Goal: Find specific page/section: Find specific page/section

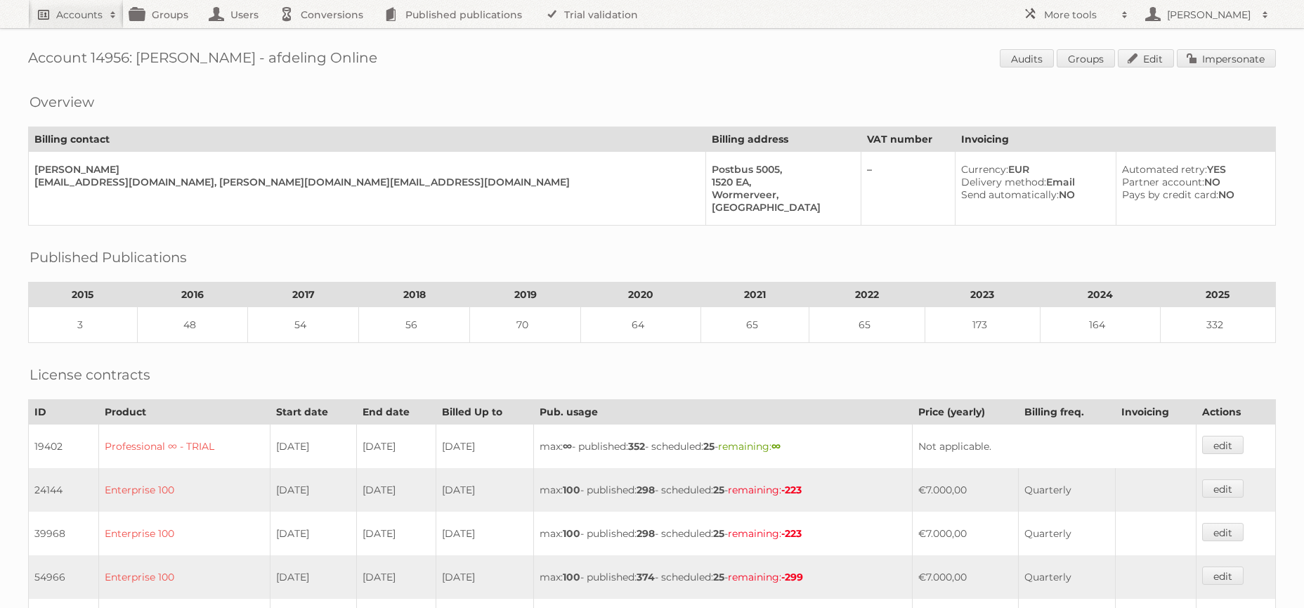
click at [99, 20] on h2 "Accounts" at bounding box center [79, 15] width 46 height 14
type input"] "lidl belgium"
click at [324, 36] on input "Search" at bounding box center [334, 46] width 21 height 21
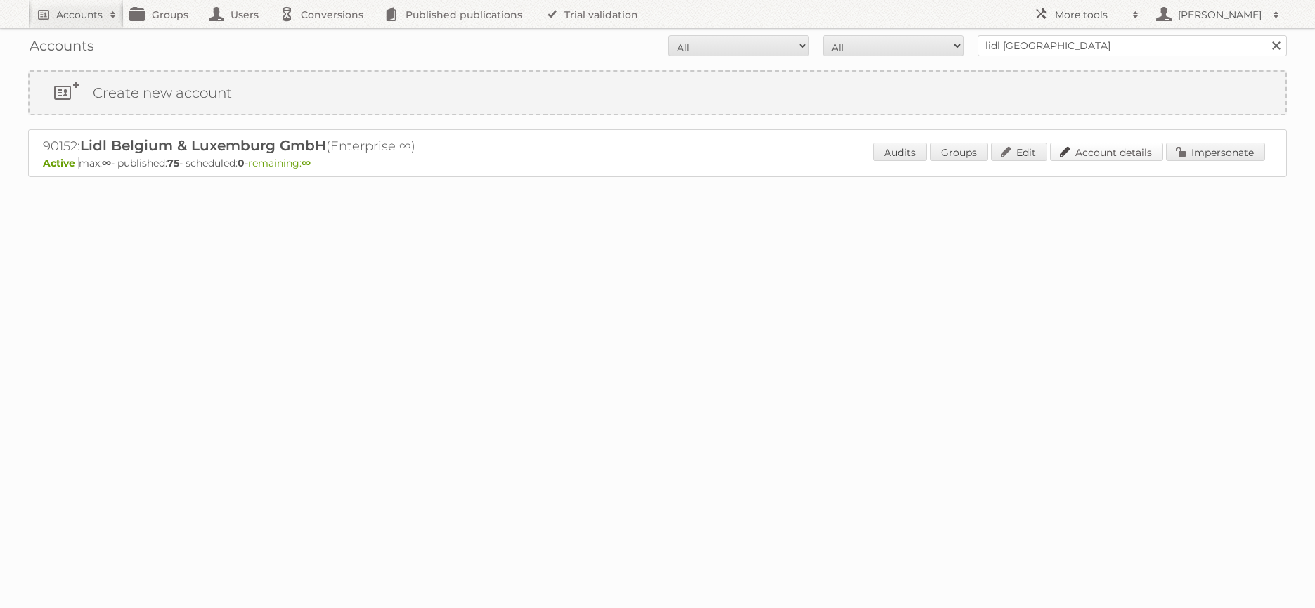
click at [1095, 156] on link "Account details" at bounding box center [1106, 152] width 113 height 18
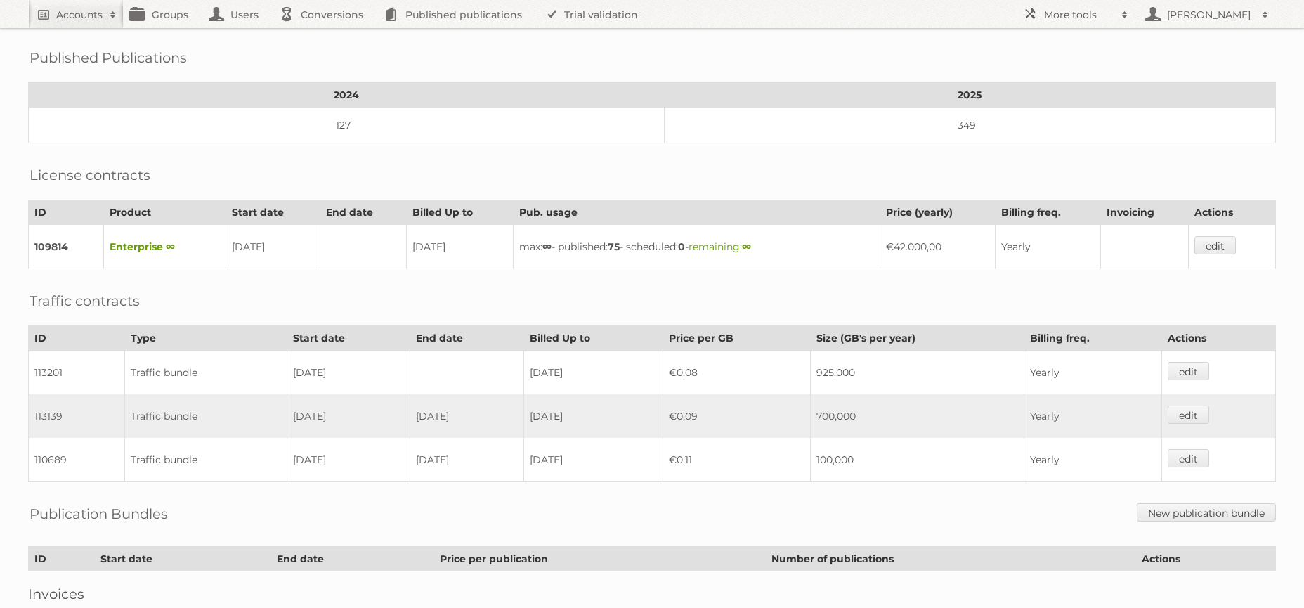
scroll to position [306, 0]
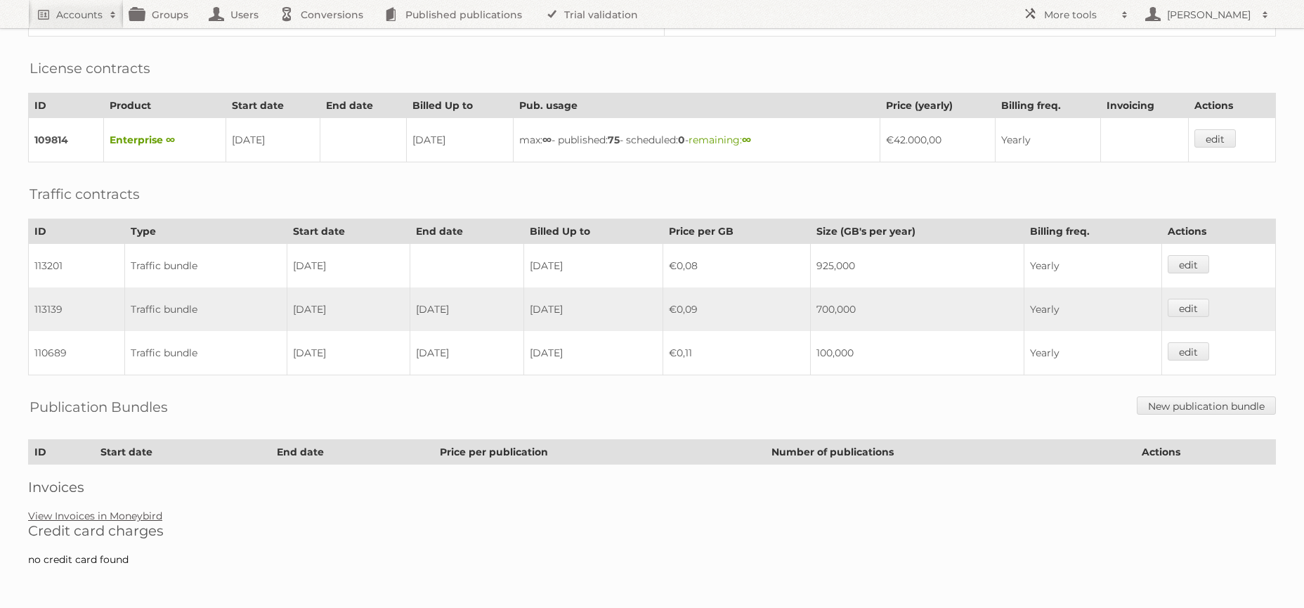
click at [121, 516] on link "View Invoices in Moneybird" at bounding box center [95, 516] width 134 height 13
